Goal: Task Accomplishment & Management: Use online tool/utility

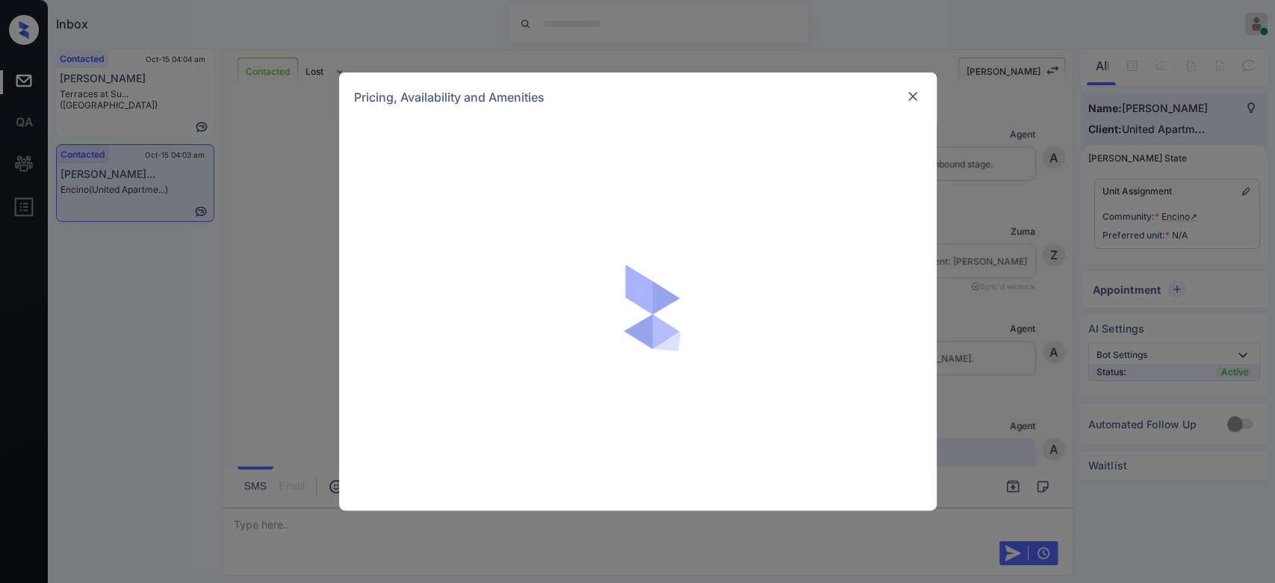
scroll to position [1366, 0]
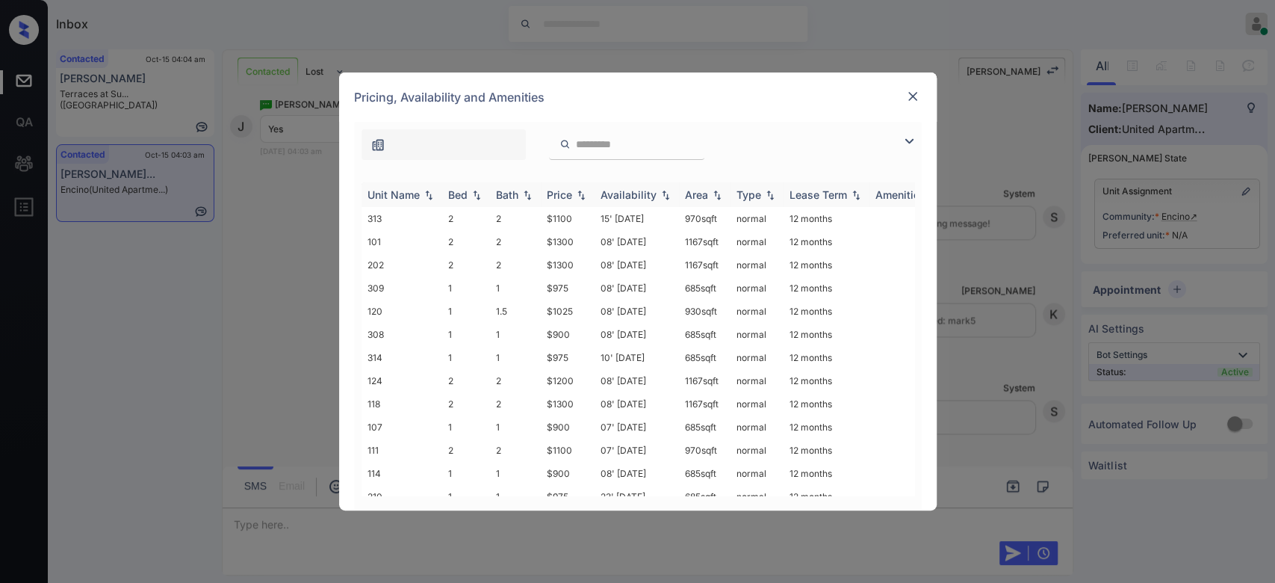
click at [566, 189] on div "Price" at bounding box center [559, 194] width 25 height 13
click at [562, 220] on td "$900" at bounding box center [568, 218] width 54 height 23
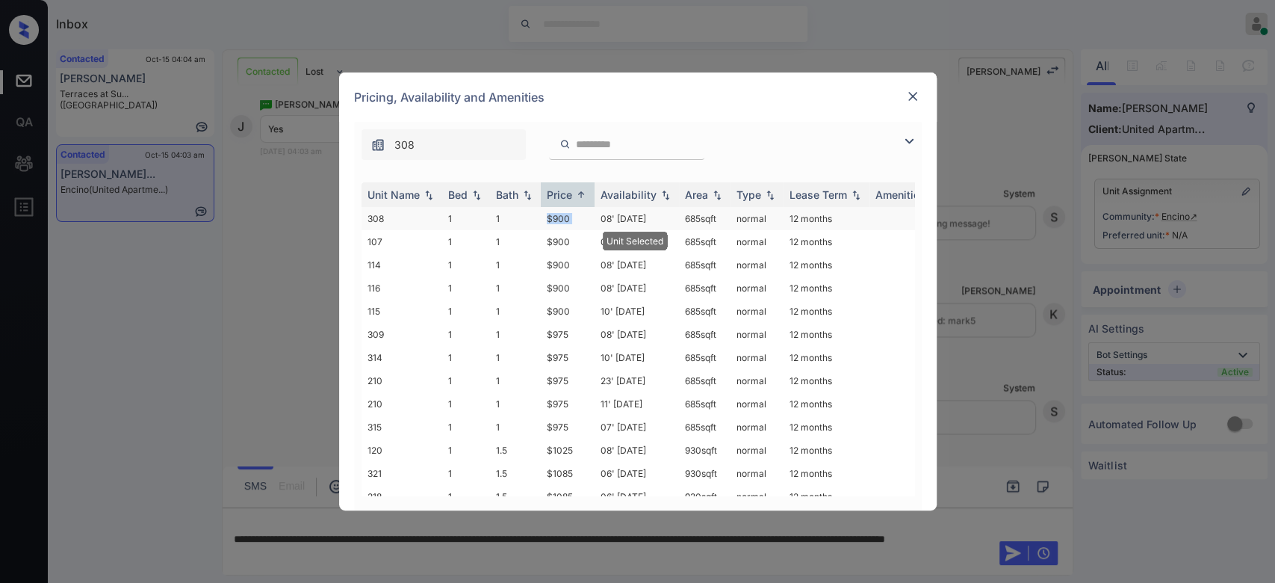
click at [562, 220] on td "$900" at bounding box center [568, 218] width 54 height 23
click at [914, 99] on img at bounding box center [912, 96] width 15 height 15
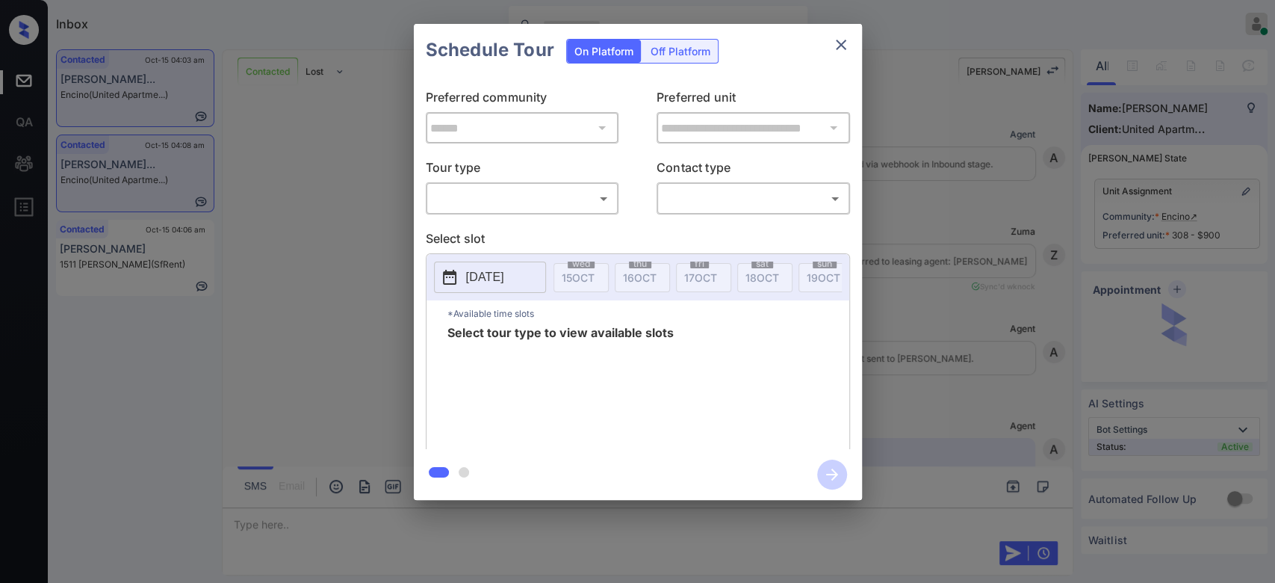
scroll to position [2129, 0]
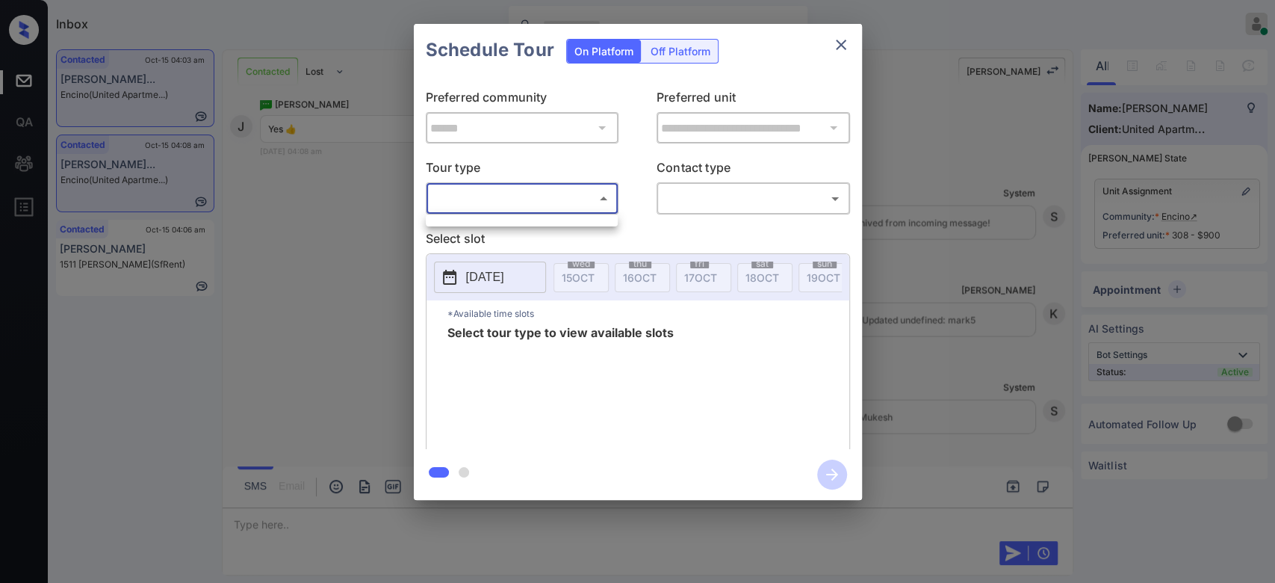
click at [592, 206] on body "Inbox Mukesh Online Set yourself offline Set yourself on break Profile Switch t…" at bounding box center [637, 291] width 1275 height 583
click at [509, 216] on ul at bounding box center [522, 217] width 192 height 7
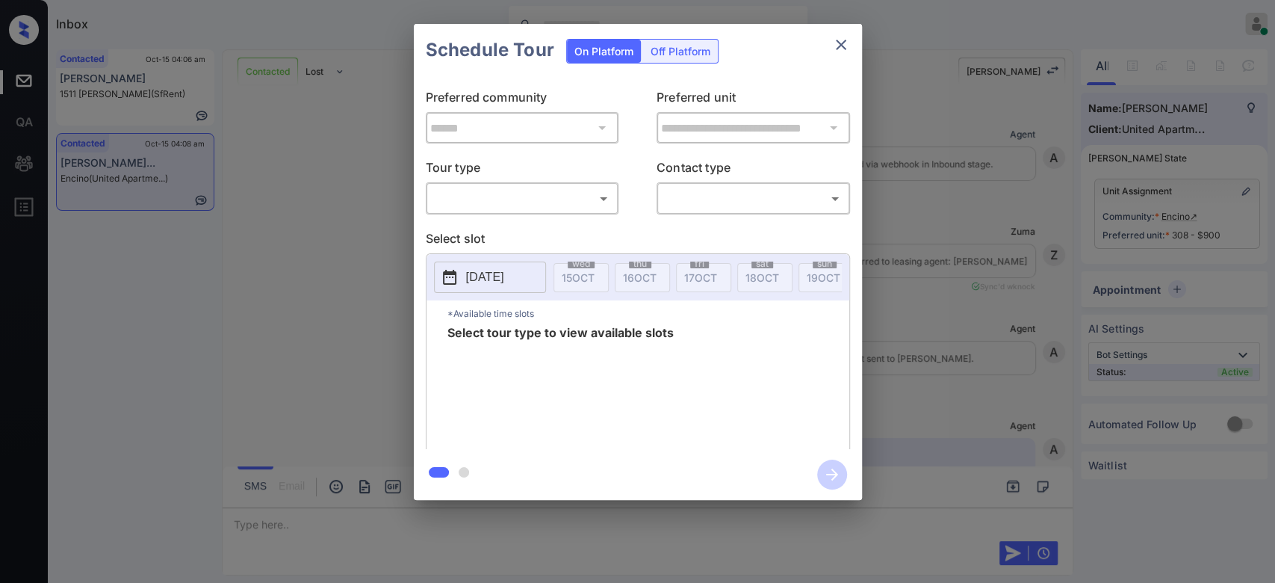
scroll to position [2129, 0]
click at [579, 205] on body "Inbox Mukesh Online Set yourself offline Set yourself on break Profile Switch t…" at bounding box center [637, 291] width 1275 height 583
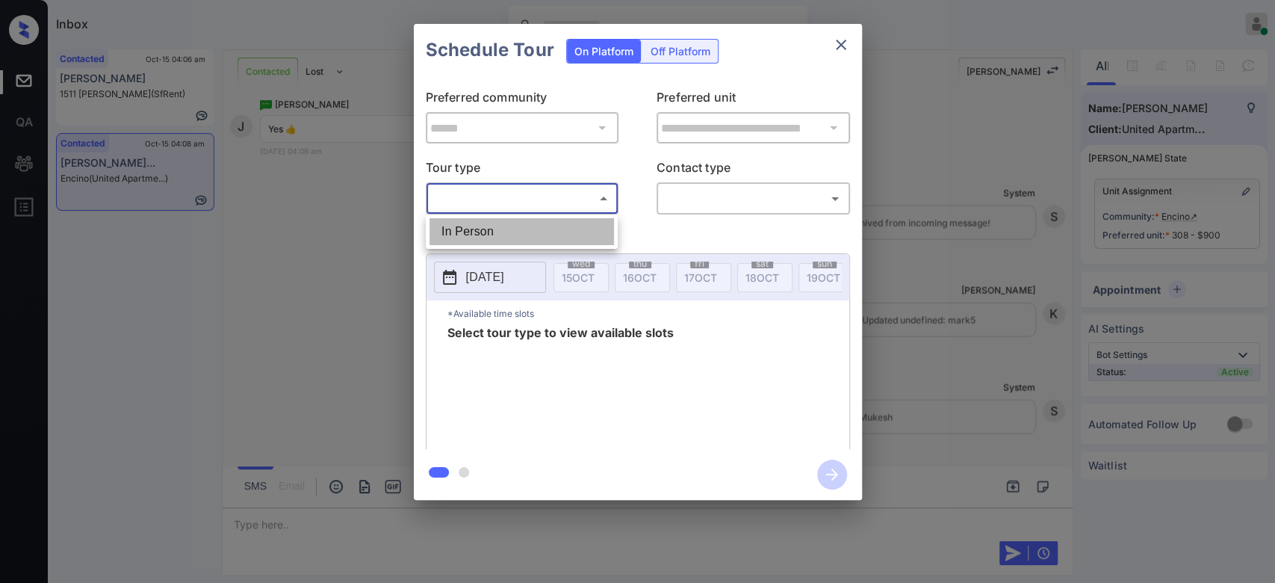
click at [519, 222] on li "In Person" at bounding box center [521, 231] width 184 height 27
type input "********"
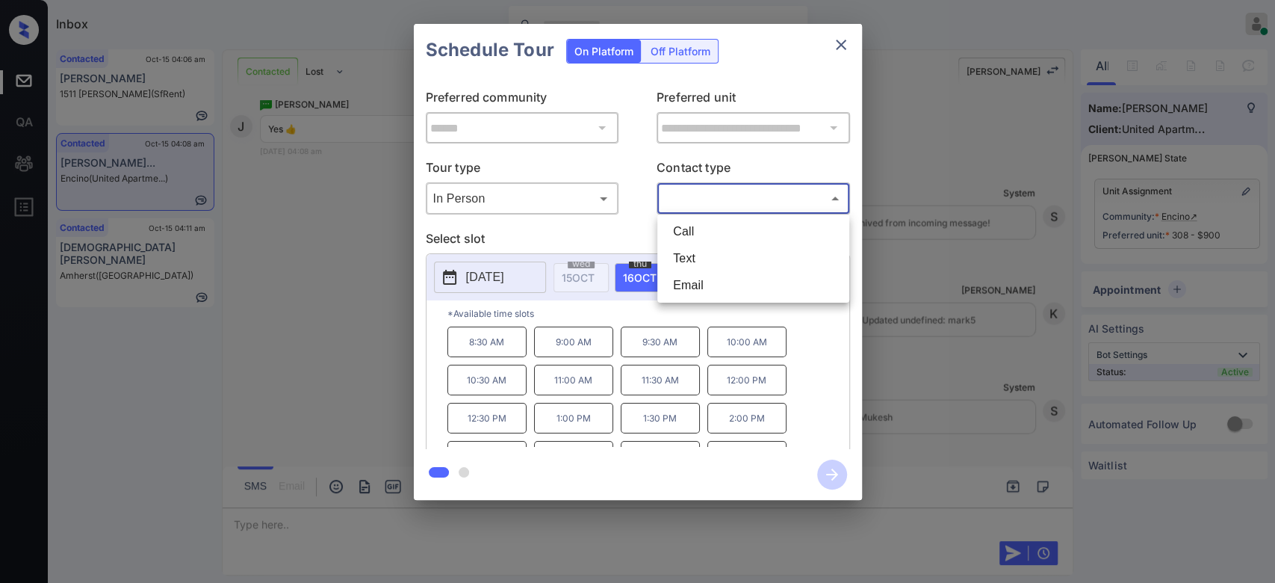
click at [707, 194] on body "Inbox Mukesh Online Set yourself offline Set yourself on break Profile Switch t…" at bounding box center [637, 291] width 1275 height 583
click at [699, 252] on li "Text" at bounding box center [753, 258] width 184 height 27
type input "****"
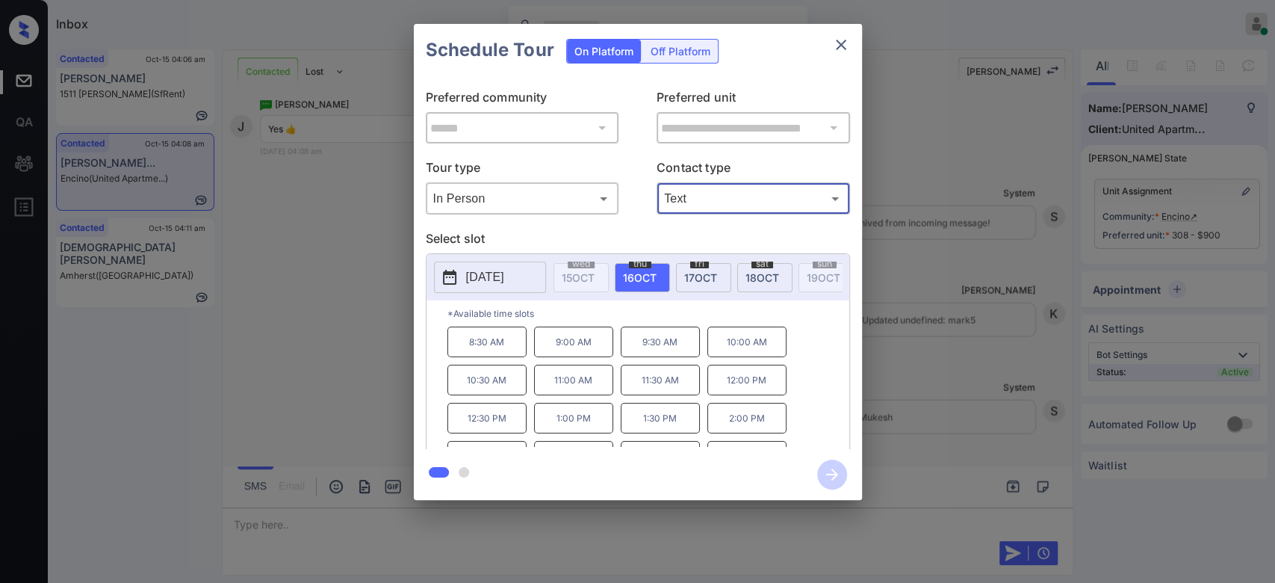
scroll to position [62, 0]
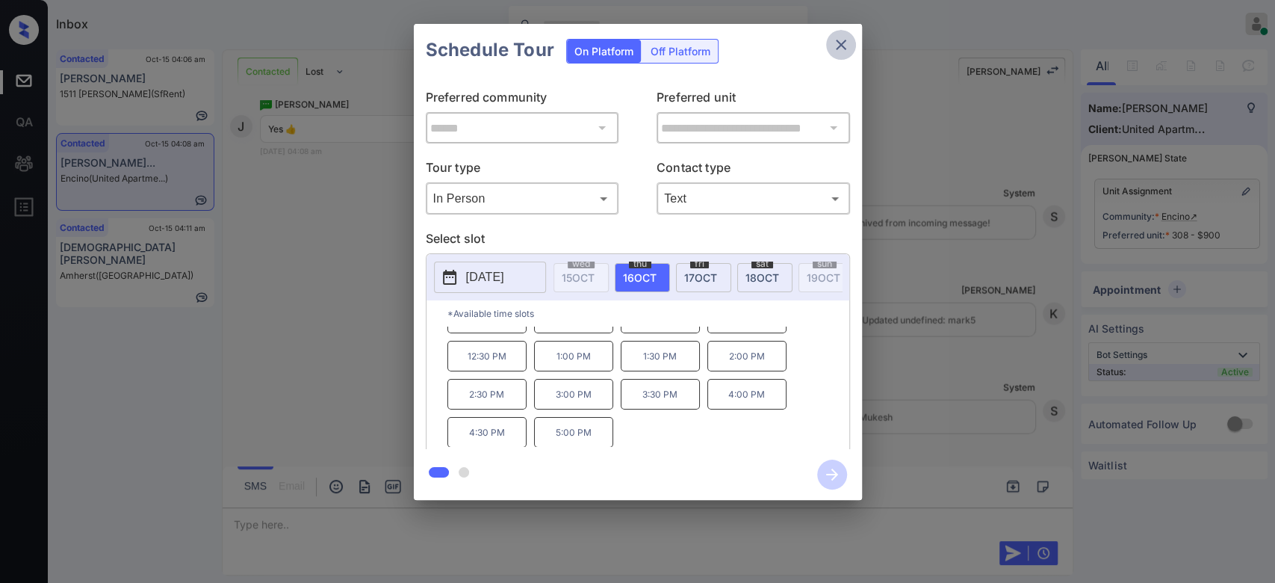
click at [846, 51] on icon "close" at bounding box center [841, 45] width 18 height 18
